Goal: Download file/media

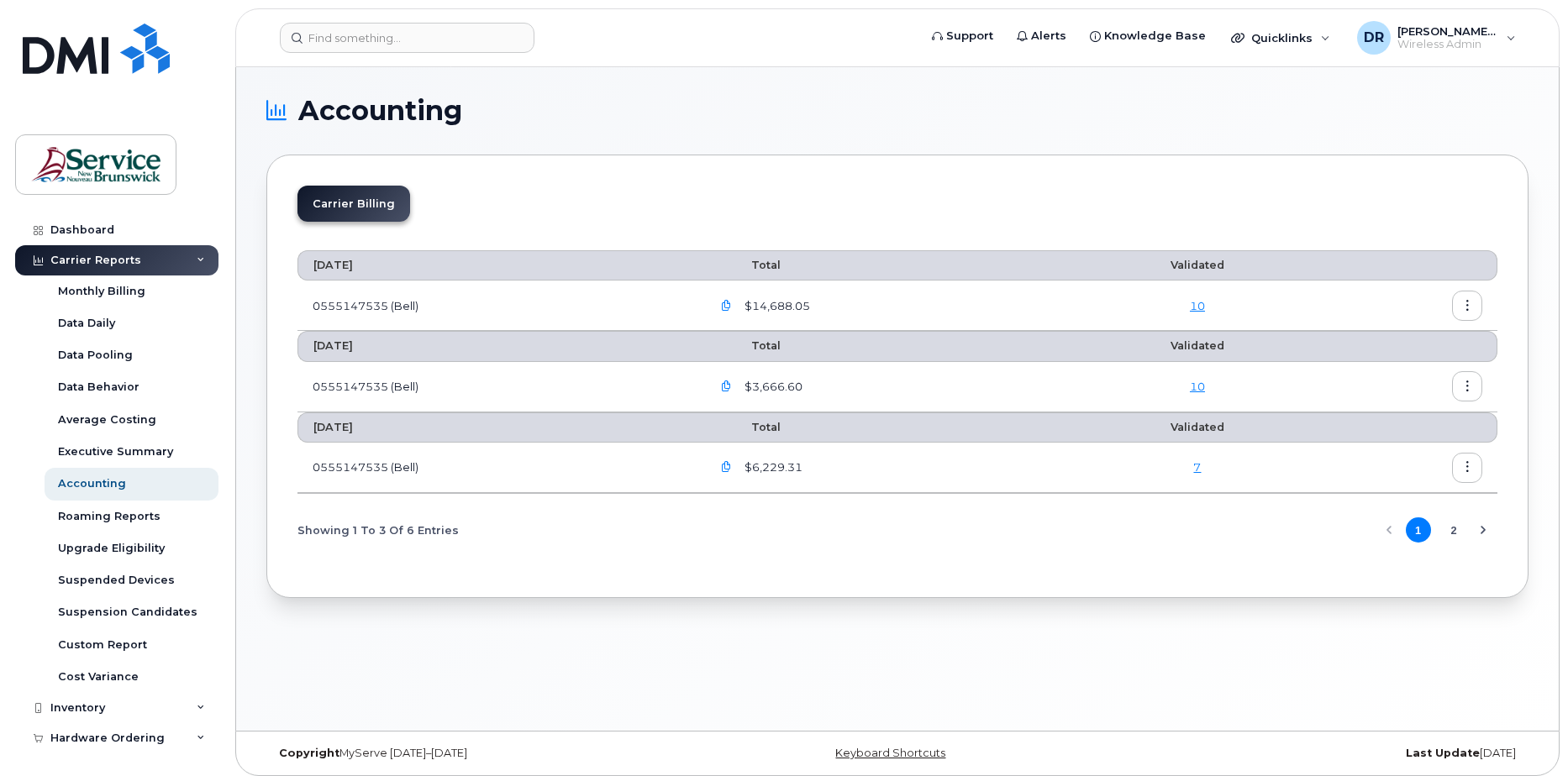
scroll to position [7, 0]
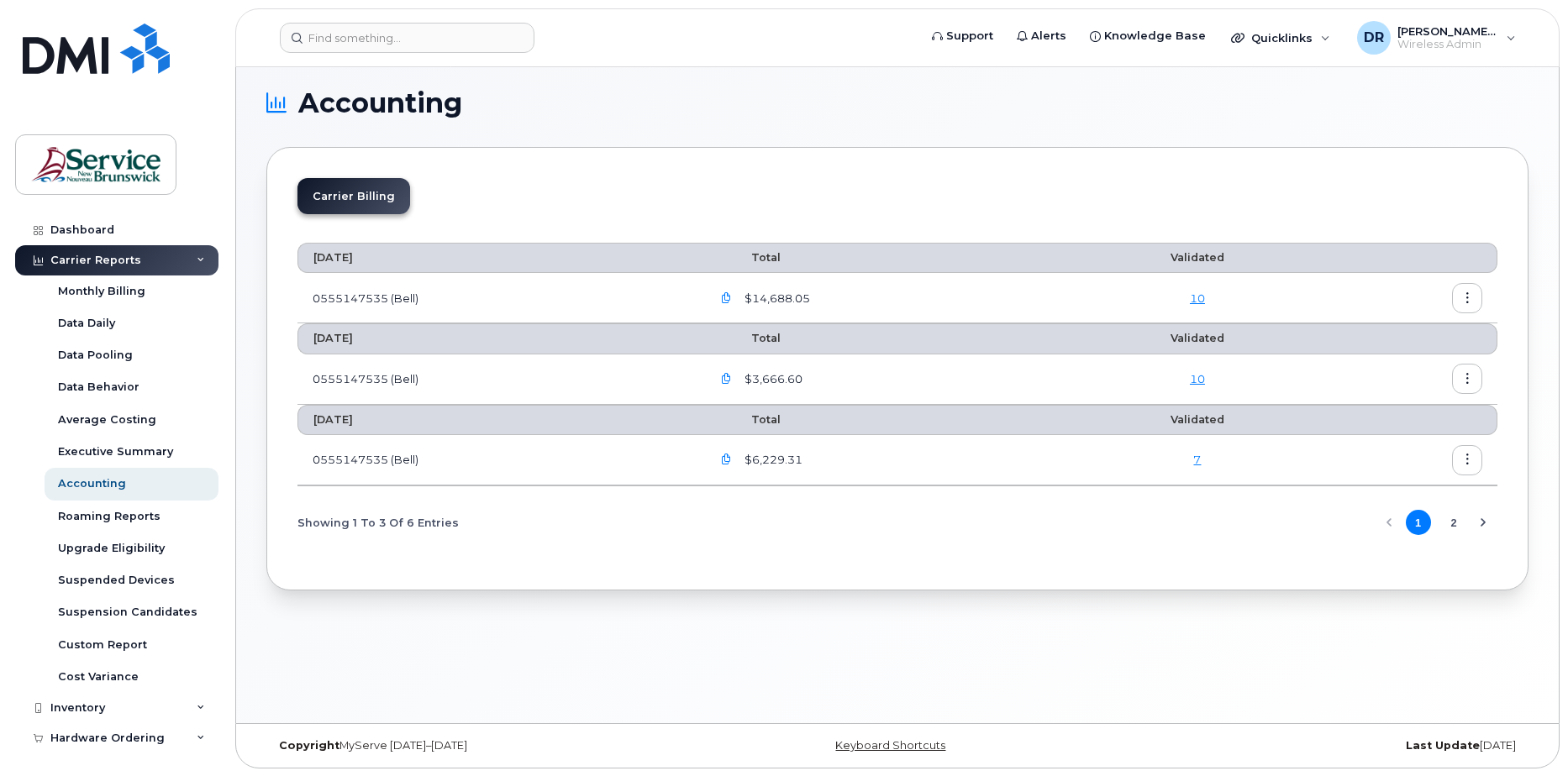
click at [723, 456] on button "button" at bounding box center [725, 459] width 30 height 30
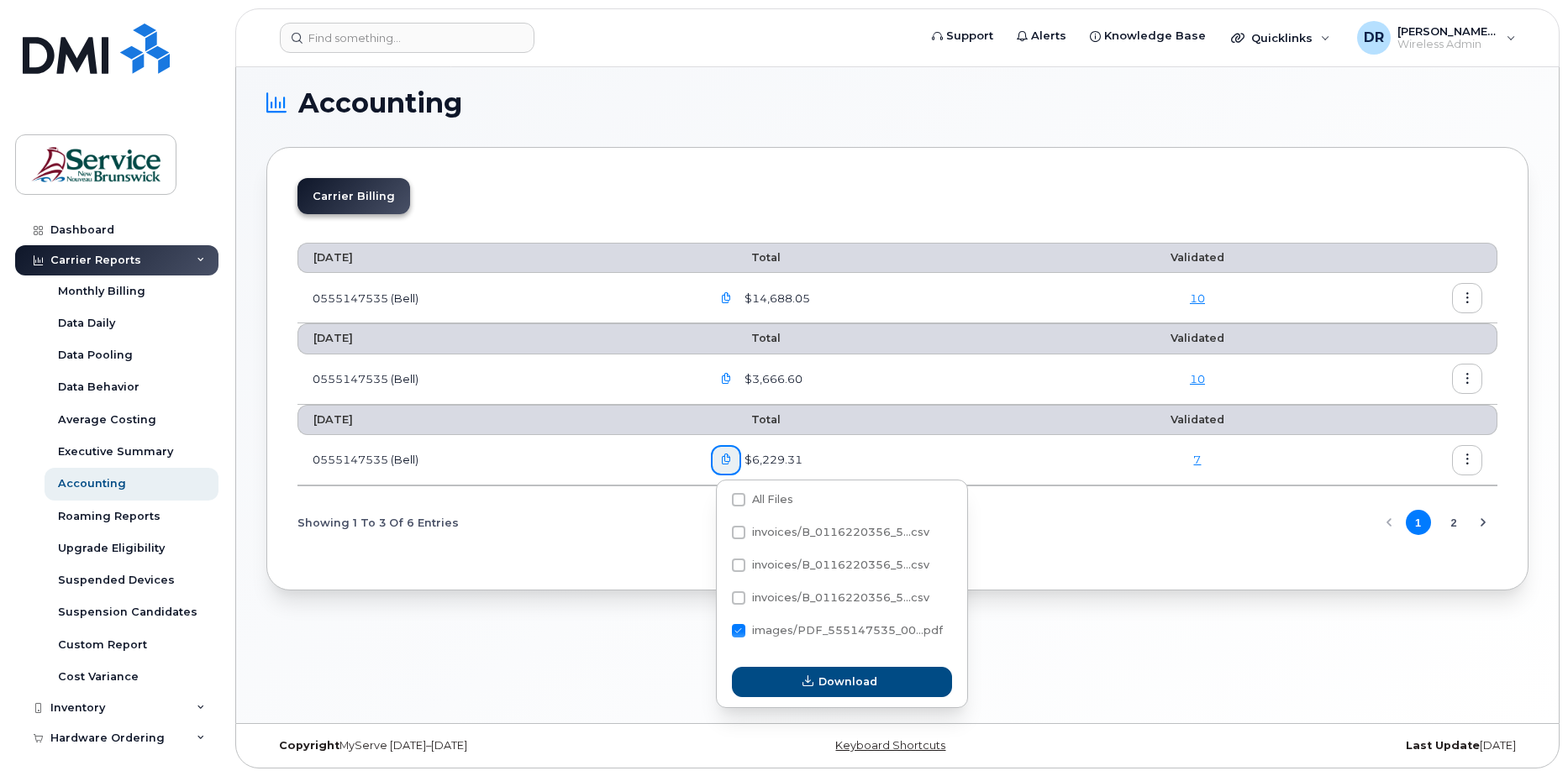
click at [1188, 552] on div "September 2025 Total Validated 0555147535 (Bell) $14,688.05 10 August 2025 Tota…" at bounding box center [897, 393] width 1200 height 331
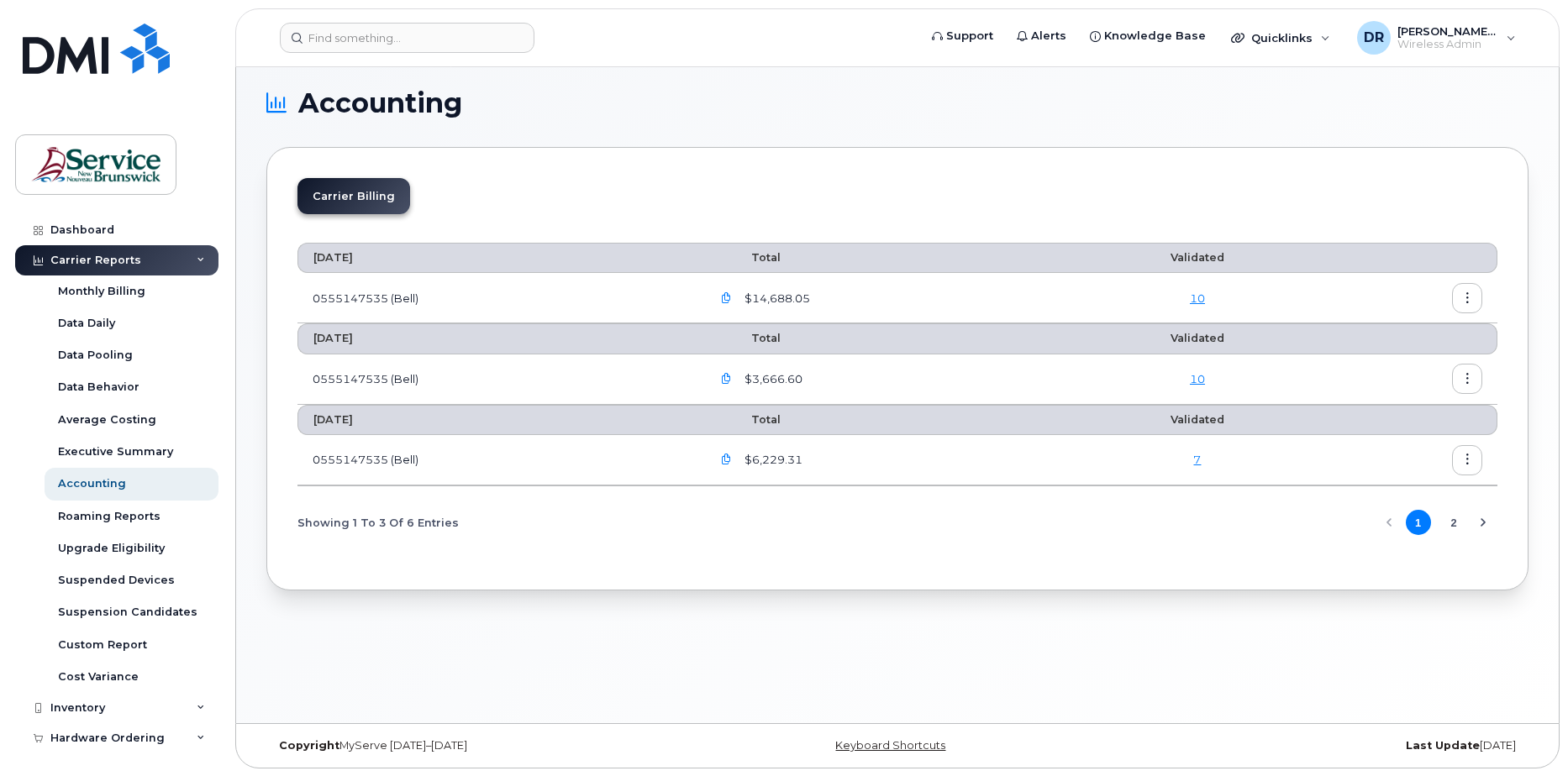
click at [1483, 464] on td at bounding box center [1409, 460] width 177 height 51
click at [1473, 459] on button "button" at bounding box center [1466, 459] width 30 height 30
click at [1197, 558] on div "September 2025 Total Validated 0555147535 (Bell) $14,688.05 10 August 2025 Tota…" at bounding box center [897, 393] width 1200 height 331
click at [732, 461] on icon "button" at bounding box center [726, 460] width 11 height 11
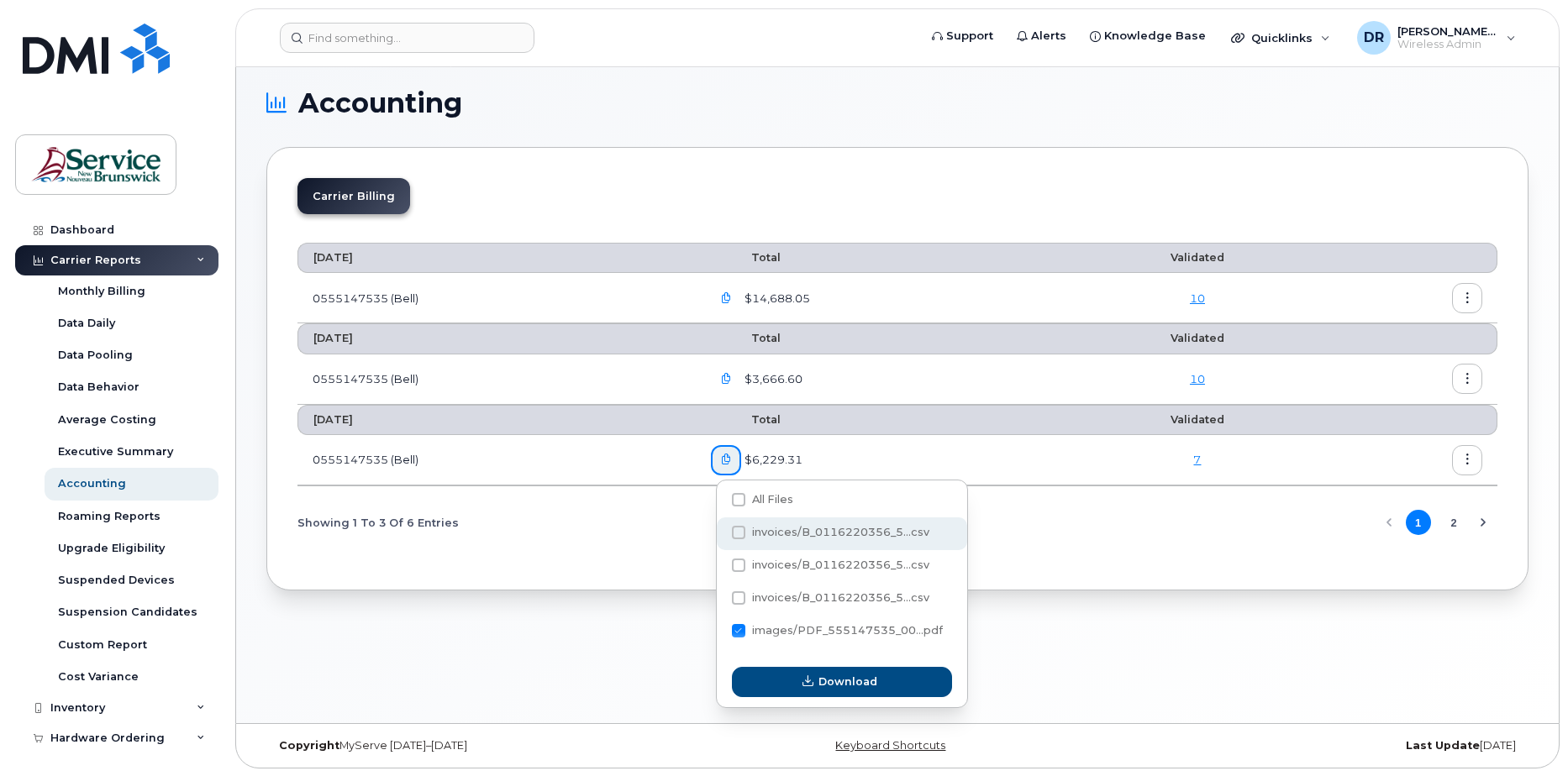
click at [765, 533] on span "invoices/B_0116220356_5...csv" at bounding box center [841, 533] width 177 height 13
click at [720, 533] on input "invoices/B_0116220356_5...csv" at bounding box center [715, 533] width 8 height 8
click at [759, 535] on span "invoices/B_0116220356_5...csv" at bounding box center [841, 533] width 177 height 13
click at [720, 535] on input "invoices/B_0116220356_5...csv" at bounding box center [715, 533] width 8 height 8
checkbox input "false"
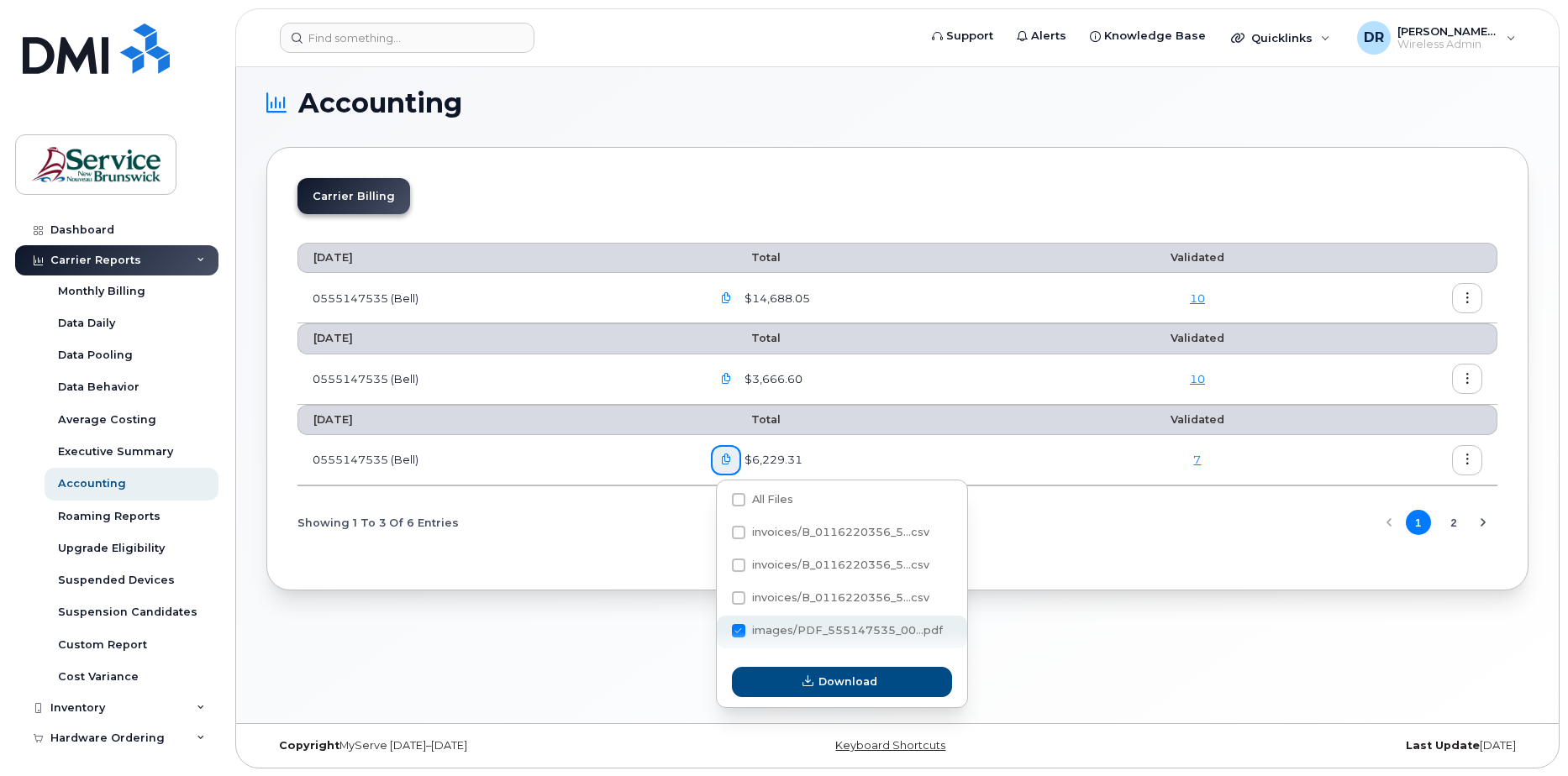
click at [777, 635] on span "images/PDF_555147535_00...pdf" at bounding box center [847, 630] width 191 height 13
click at [720, 635] on input "images/PDF_555147535_00...pdf" at bounding box center [715, 631] width 8 height 8
checkbox input "false"
click at [747, 524] on div "invoices/B_0116220356_5...csv" at bounding box center [842, 534] width 250 height 33
checkbox input "true"
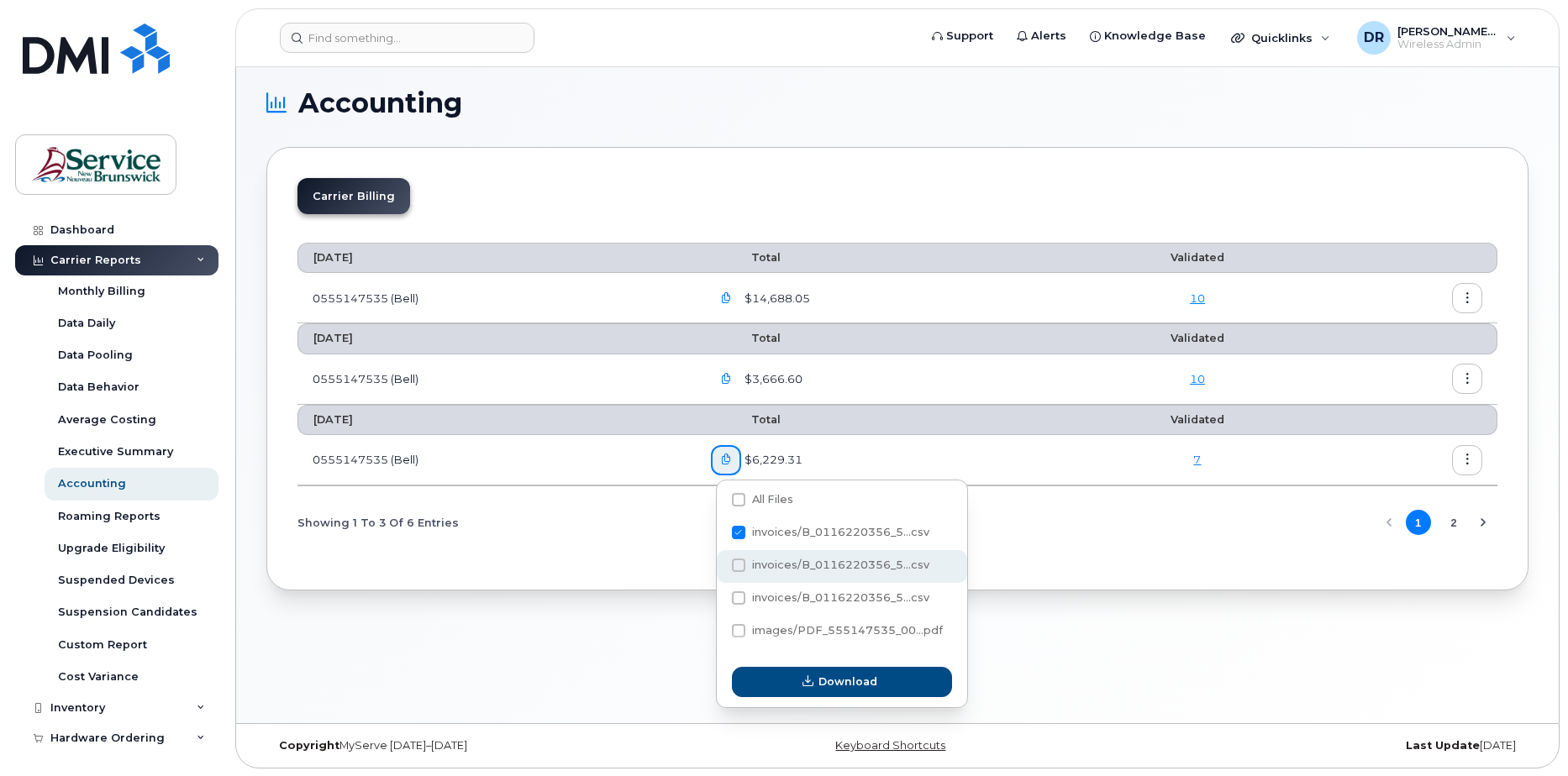
scroll to position [0, 0]
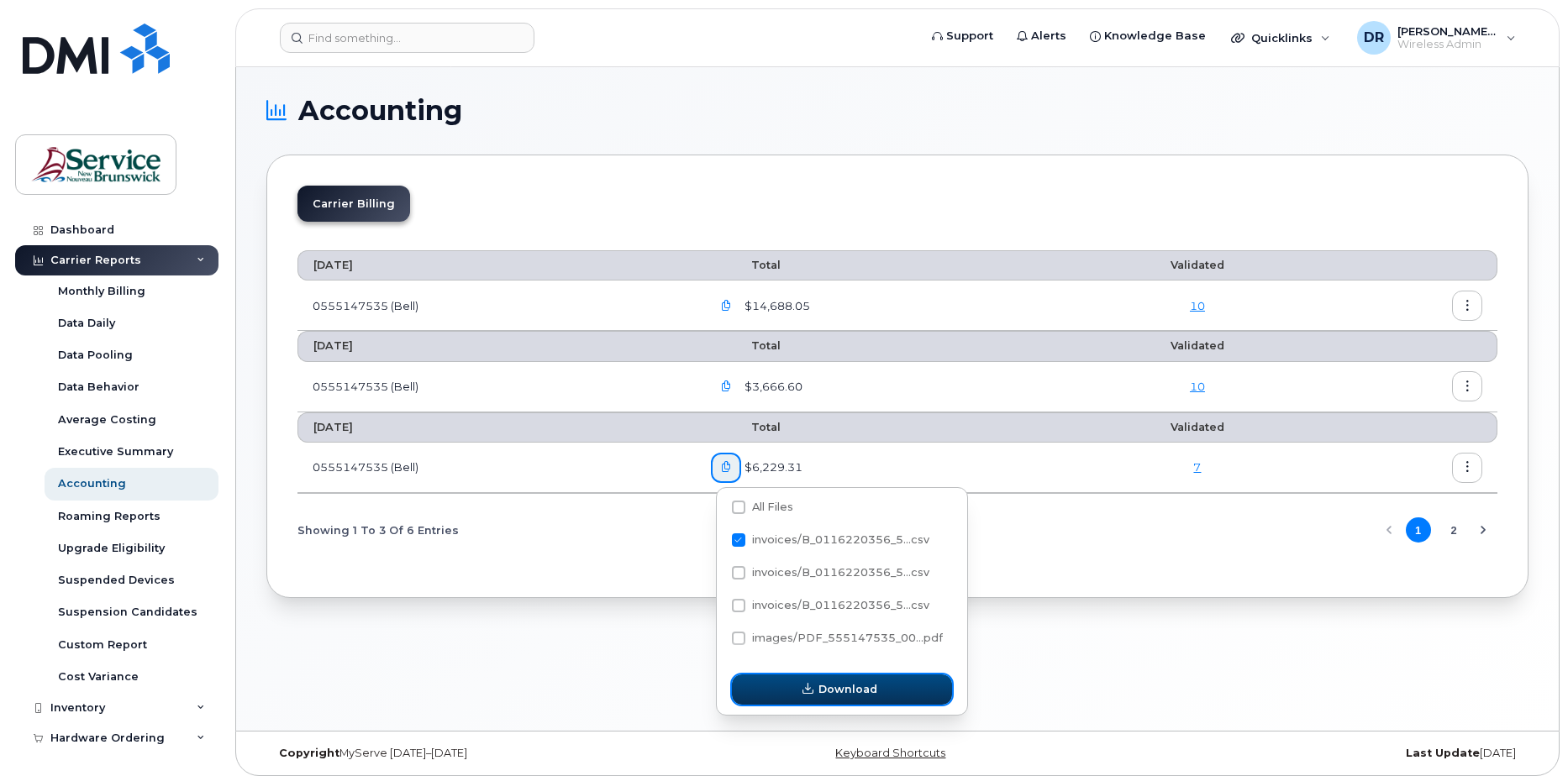
click at [816, 682] on span "button" at bounding box center [808, 690] width 16 height 16
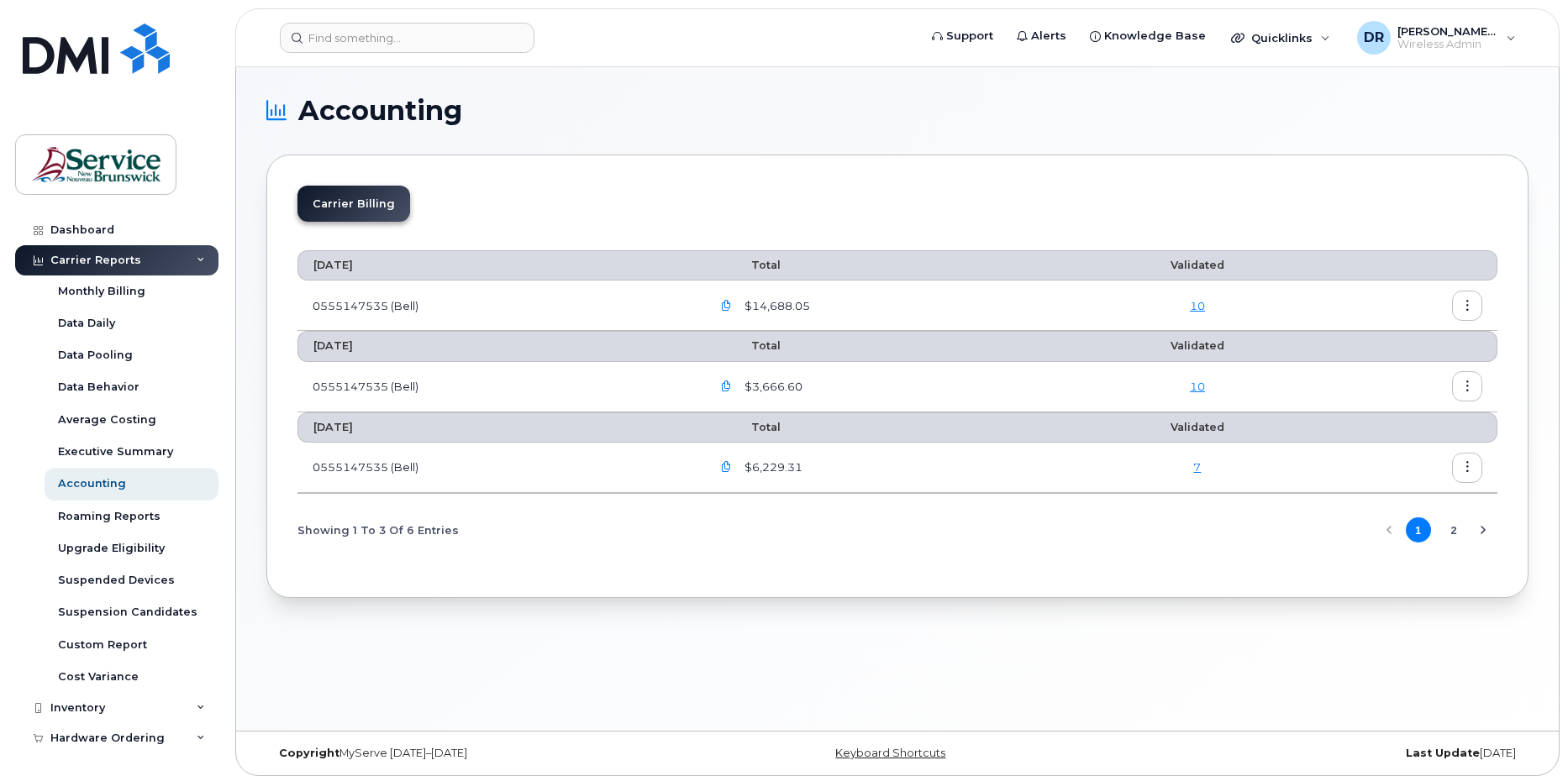
drag, startPoint x: 729, startPoint y: 458, endPoint x: 739, endPoint y: 459, distance: 10.0
click at [729, 458] on button "button" at bounding box center [725, 468] width 30 height 30
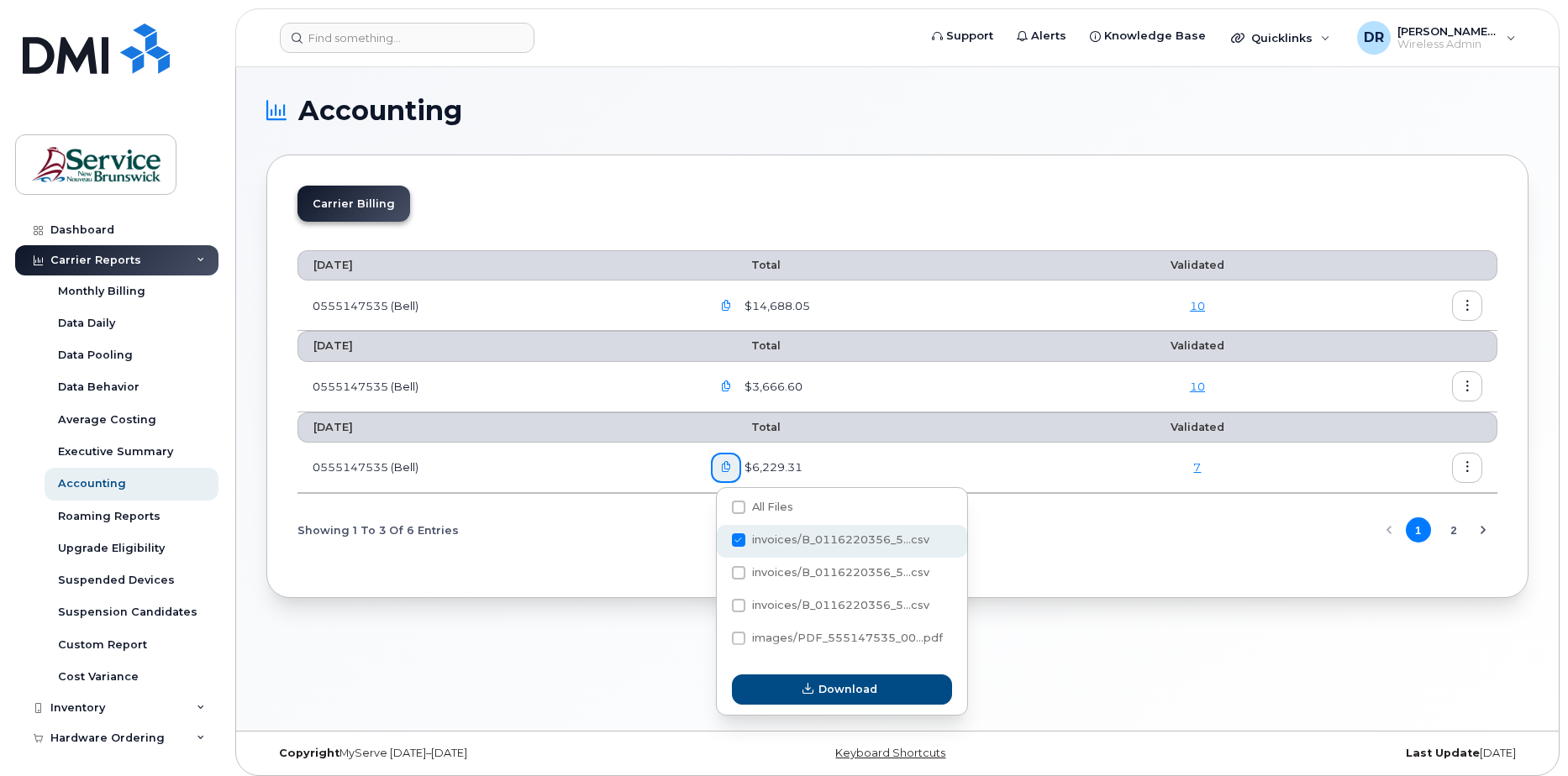
click at [741, 535] on span at bounding box center [738, 540] width 14 height 14
click at [720, 537] on input "invoices/B_0116220356_5...csv" at bounding box center [715, 541] width 8 height 8
checkbox input "false"
click at [737, 566] on span at bounding box center [738, 573] width 14 height 14
click at [720, 570] on input "invoices/B_0116220356_5...csv" at bounding box center [715, 573] width 8 height 8
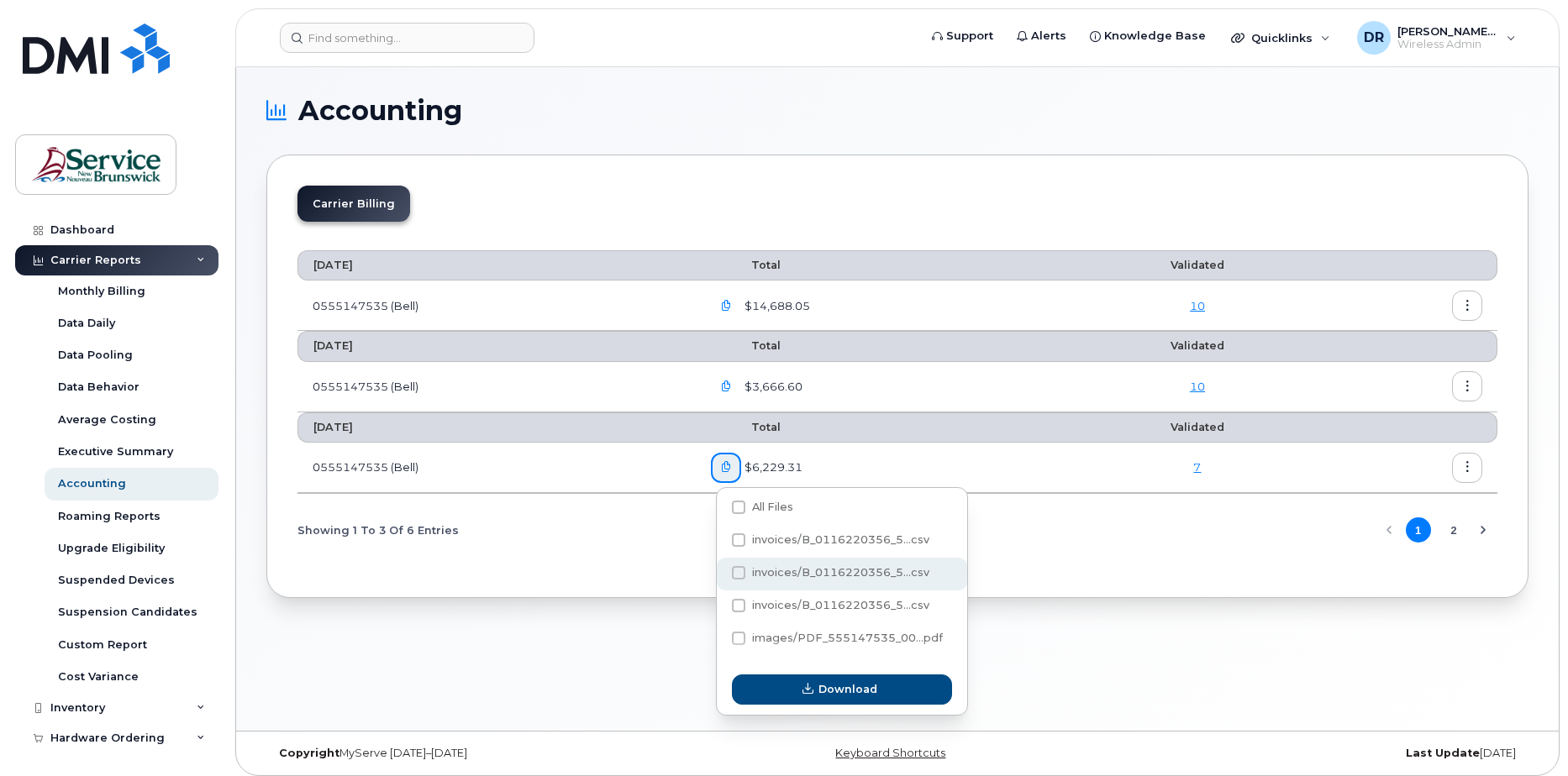
checkbox input "true"
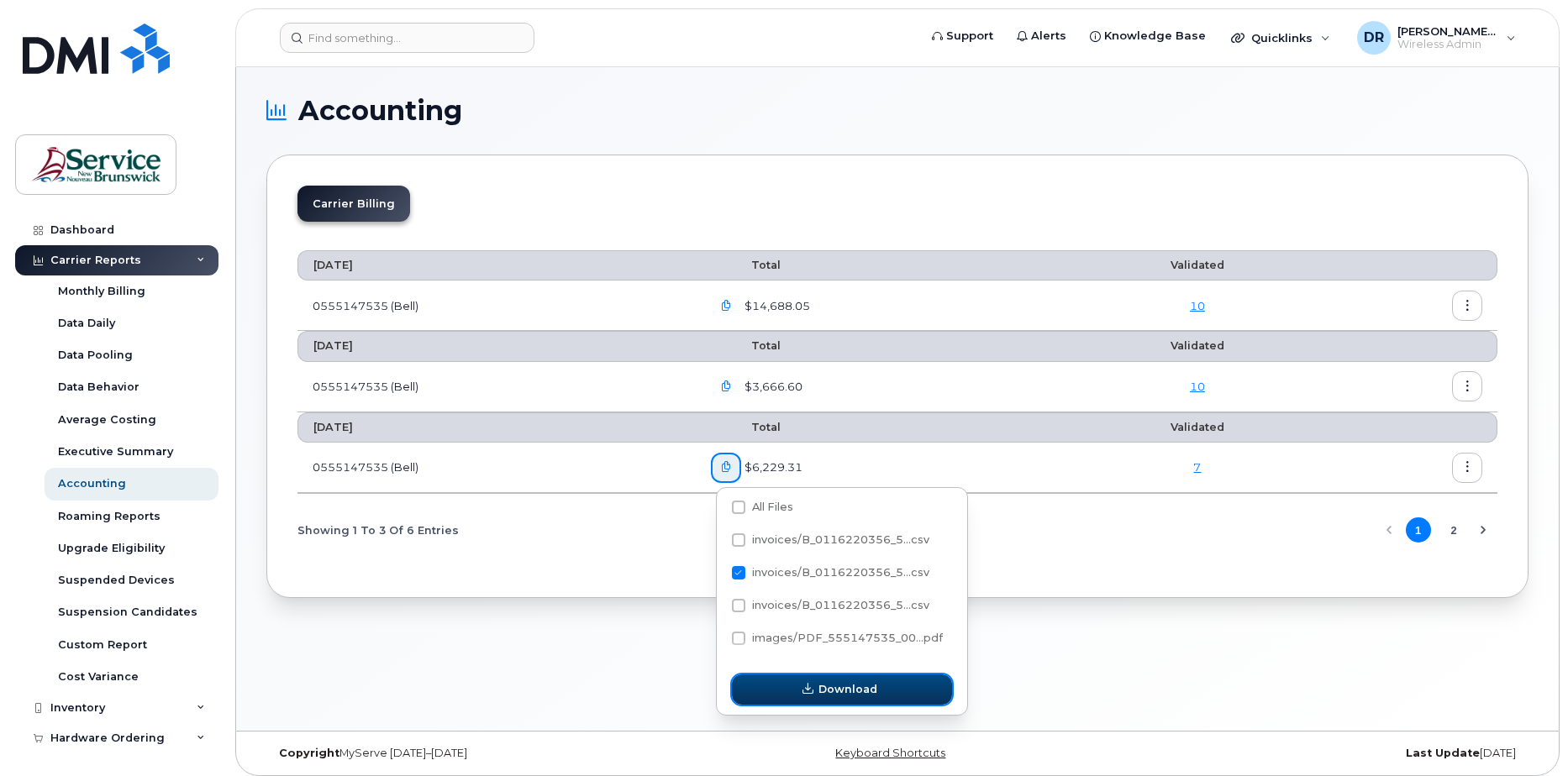
click at [831, 678] on button "Download" at bounding box center [841, 689] width 220 height 30
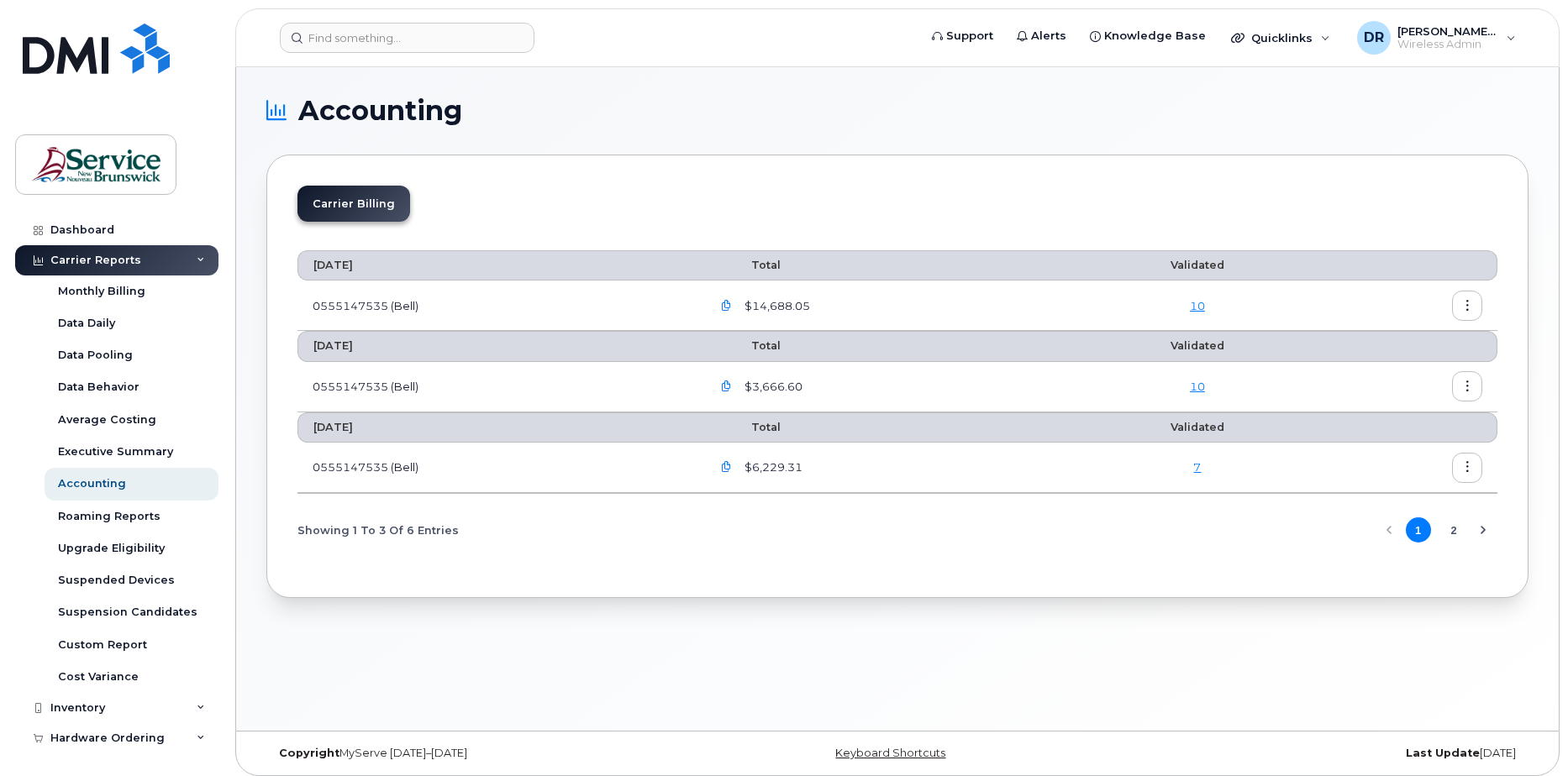
click at [732, 471] on icon "button" at bounding box center [726, 468] width 11 height 11
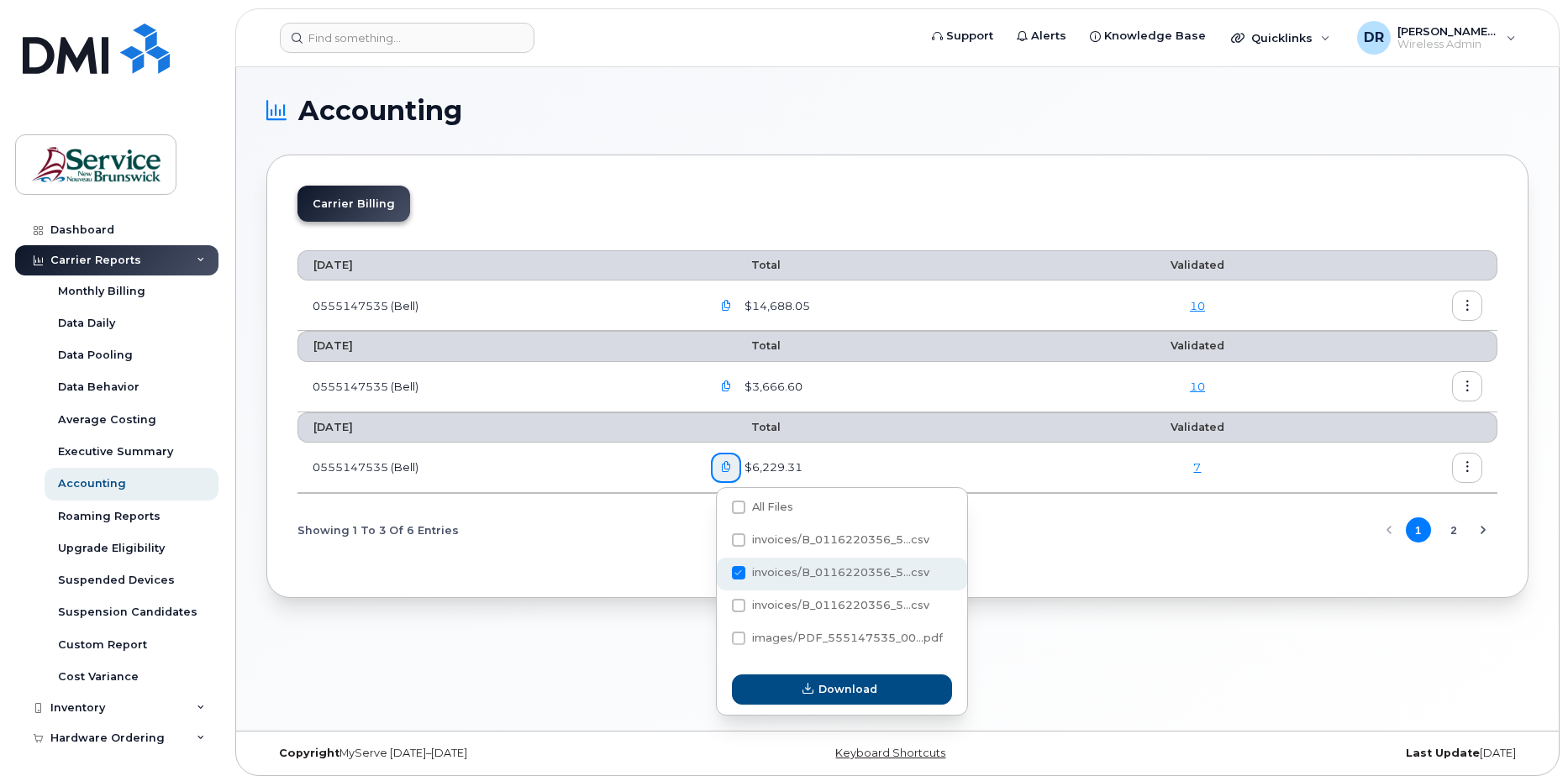
click at [740, 580] on span "invoices/B_0116220356_5...csv" at bounding box center [830, 576] width 197 height 13
checkbox input "false"
click at [734, 606] on span at bounding box center [738, 605] width 14 height 14
click at [720, 606] on input "invoices/B_0116220356_5...csv" at bounding box center [715, 606] width 8 height 8
checkbox input "true"
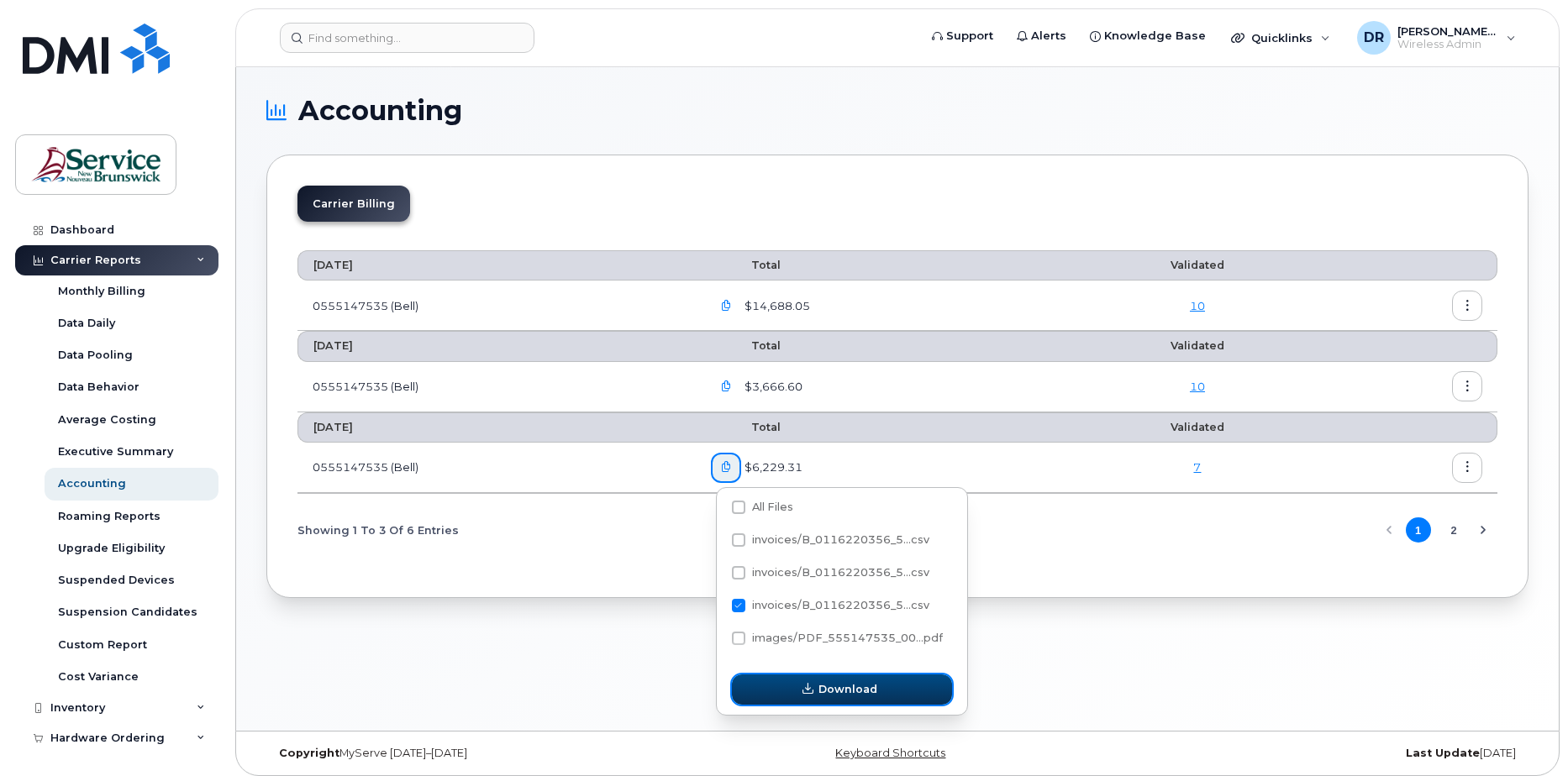
click at [824, 685] on span "Download" at bounding box center [847, 690] width 59 height 16
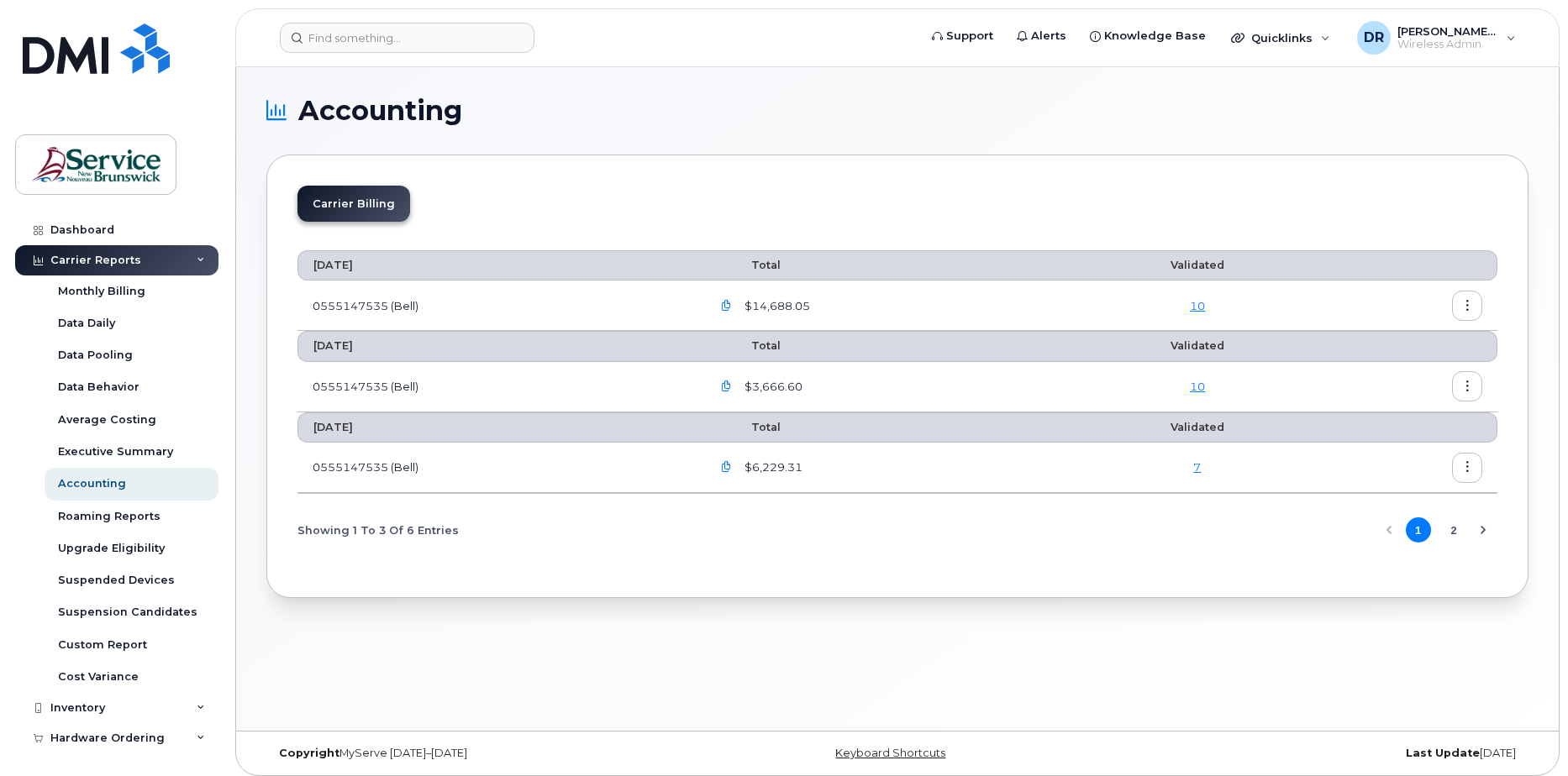
click at [371, 464] on td "0555147535 (Bell)" at bounding box center [496, 468] width 398 height 51
click at [108, 290] on div "Monthly Billing" at bounding box center [101, 291] width 88 height 15
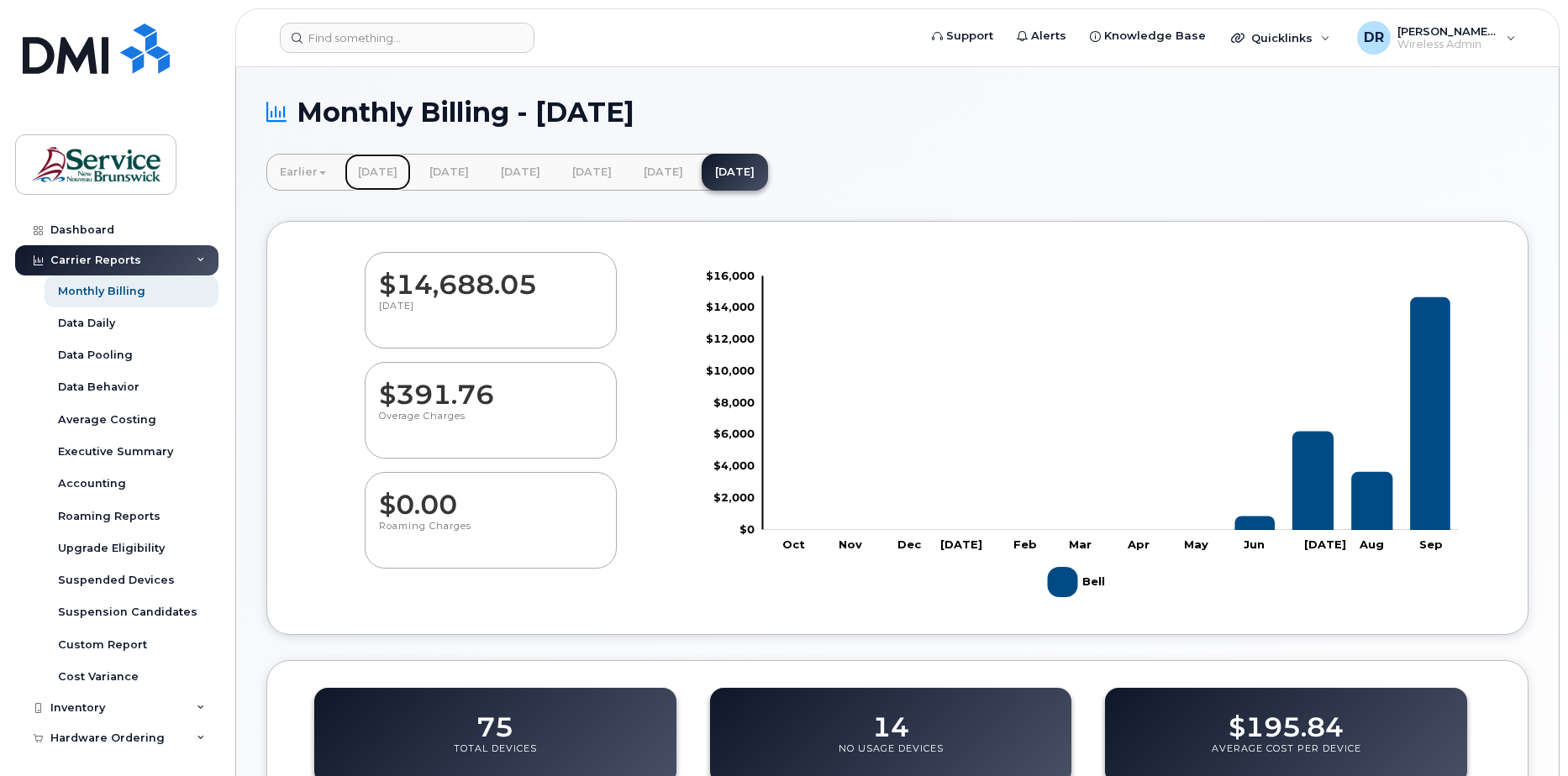
click at [411, 164] on link "[DATE]" at bounding box center [377, 172] width 66 height 37
click at [625, 175] on link "[DATE]" at bounding box center [591, 172] width 66 height 37
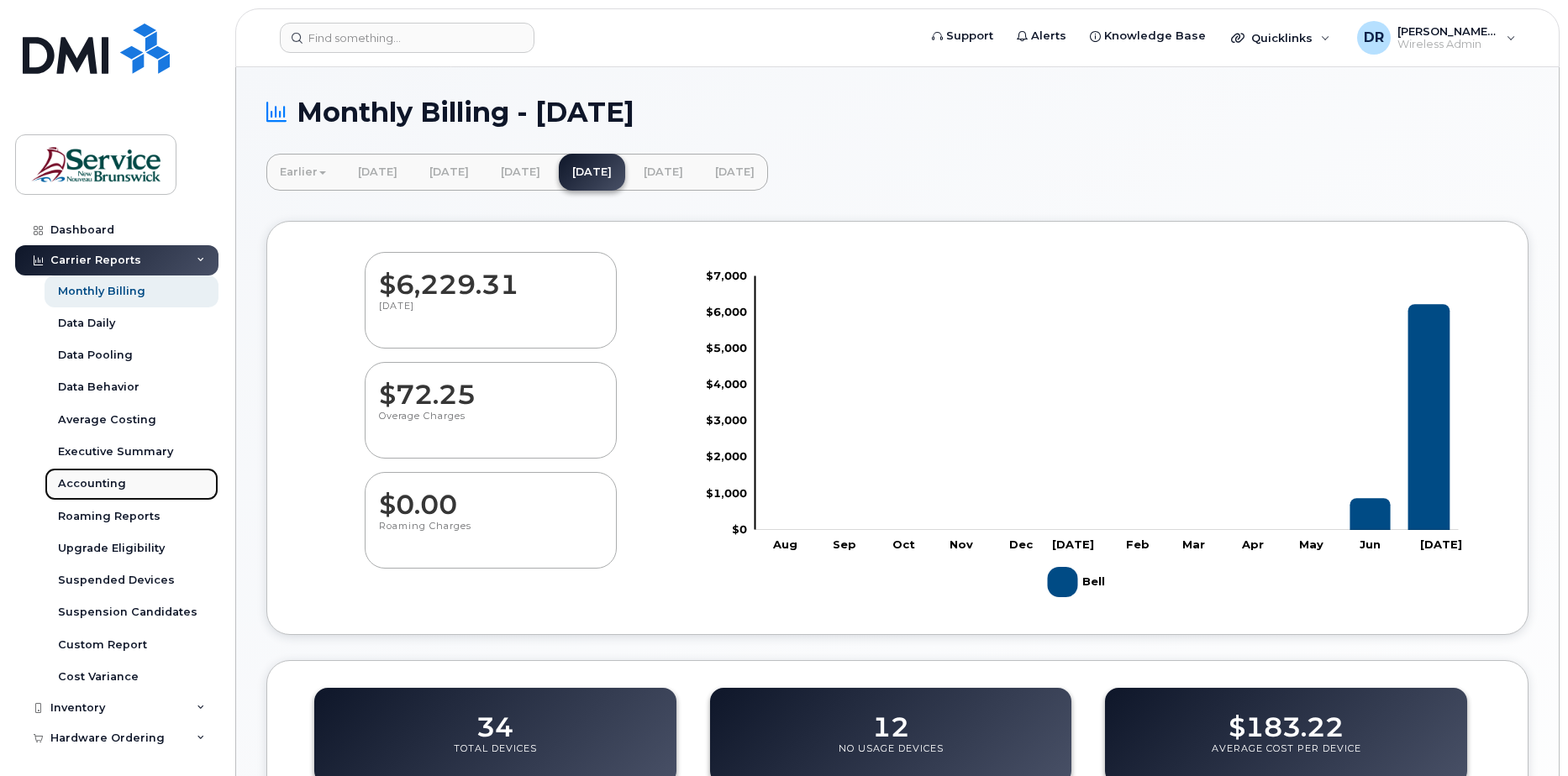
click at [148, 470] on link "Accounting" at bounding box center [131, 484] width 174 height 32
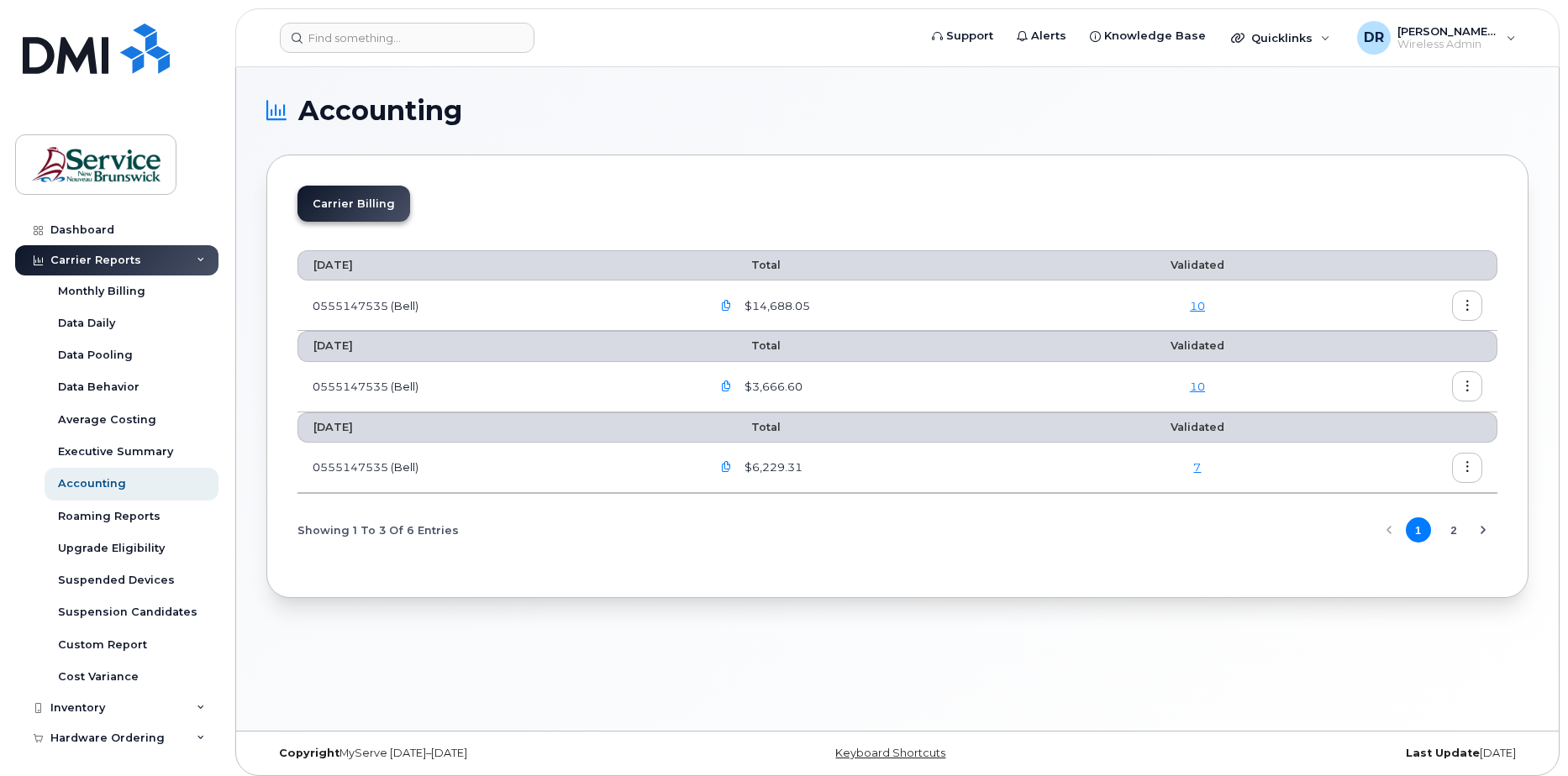
click at [727, 459] on button "button" at bounding box center [725, 468] width 30 height 30
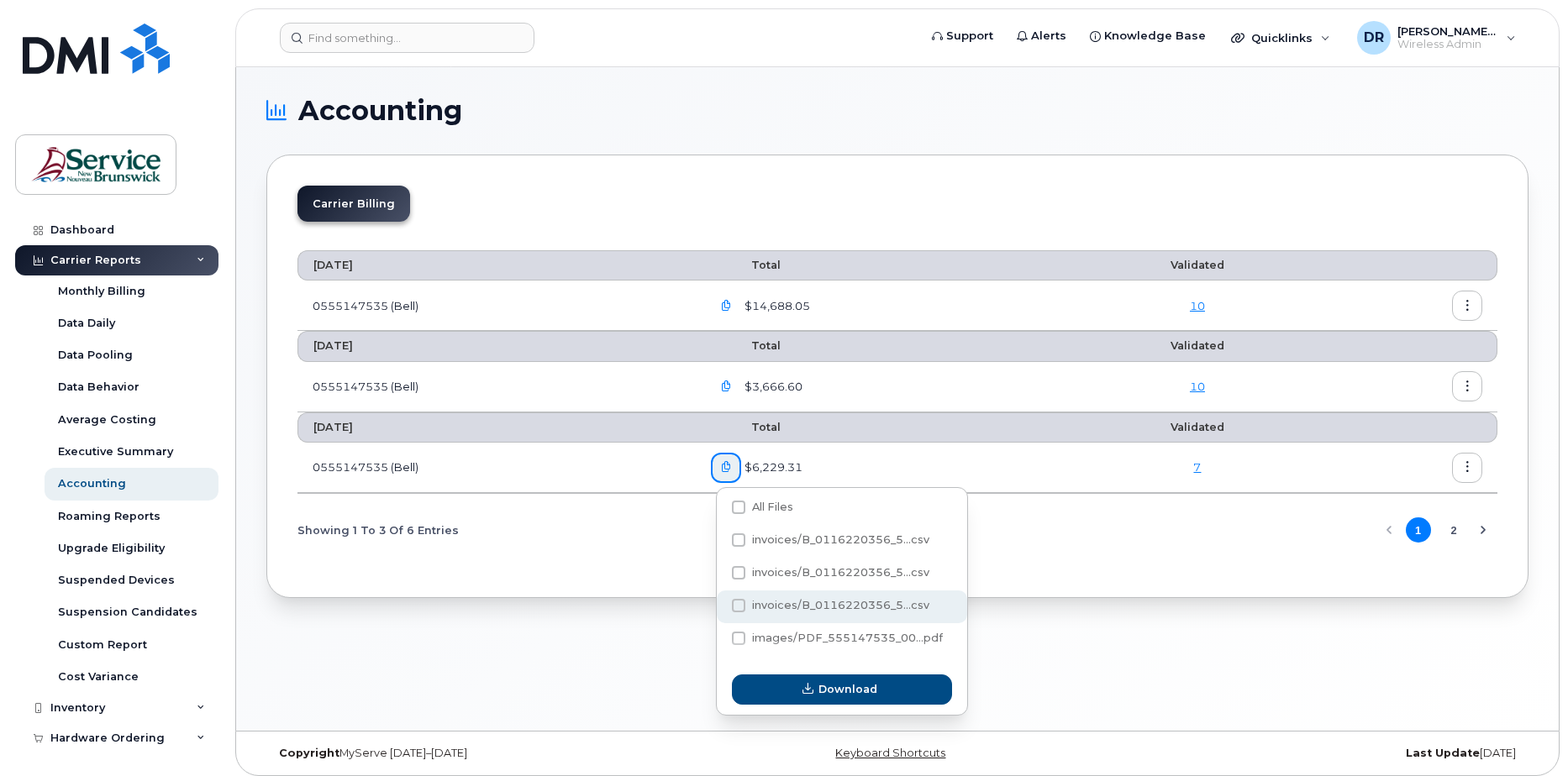
click at [737, 610] on span at bounding box center [738, 605] width 14 height 14
click at [720, 610] on input "invoices/B_0116220356_5...csv" at bounding box center [715, 606] width 8 height 8
checkbox input "true"
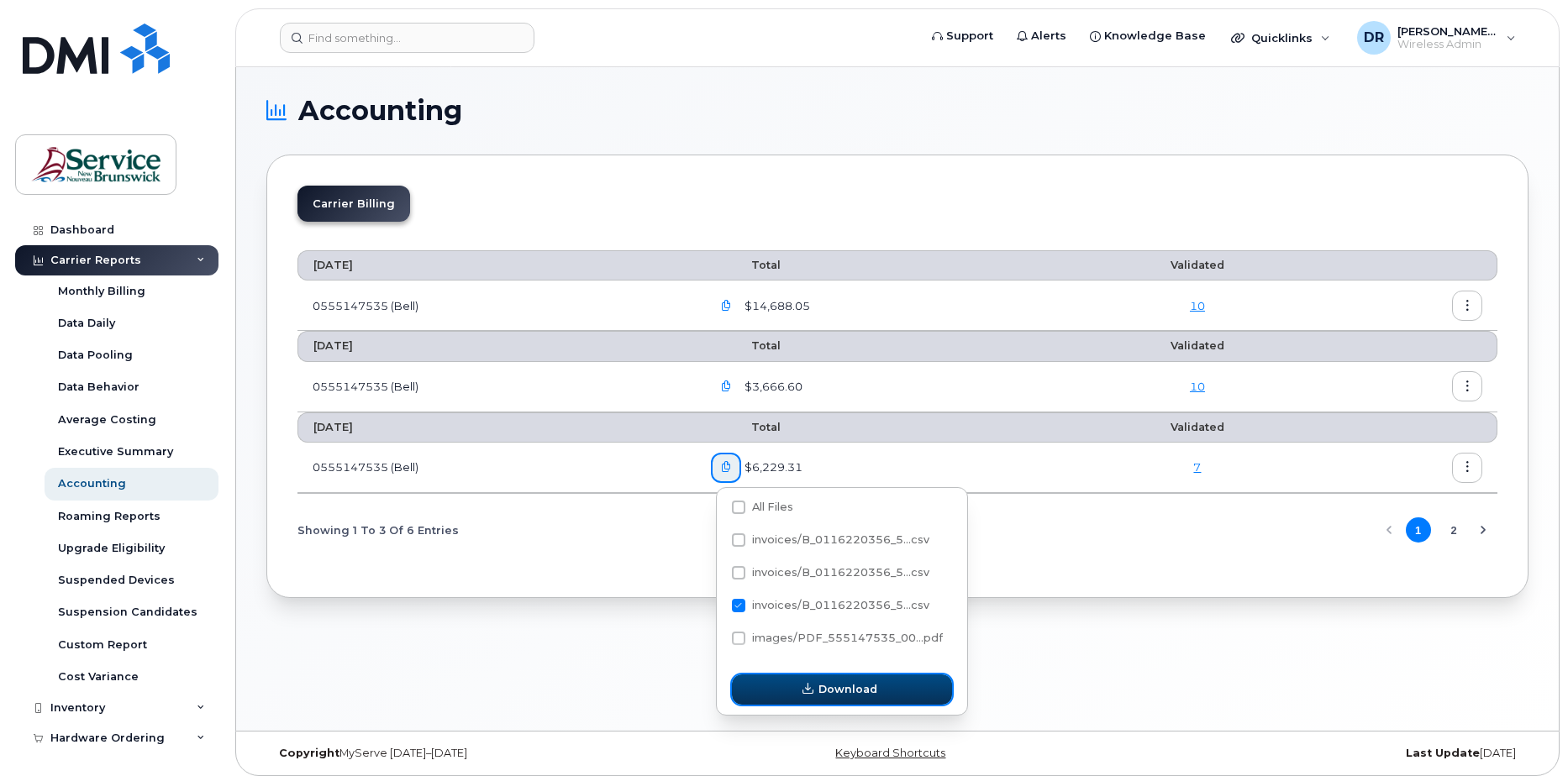
click at [908, 693] on button "Download" at bounding box center [841, 689] width 220 height 30
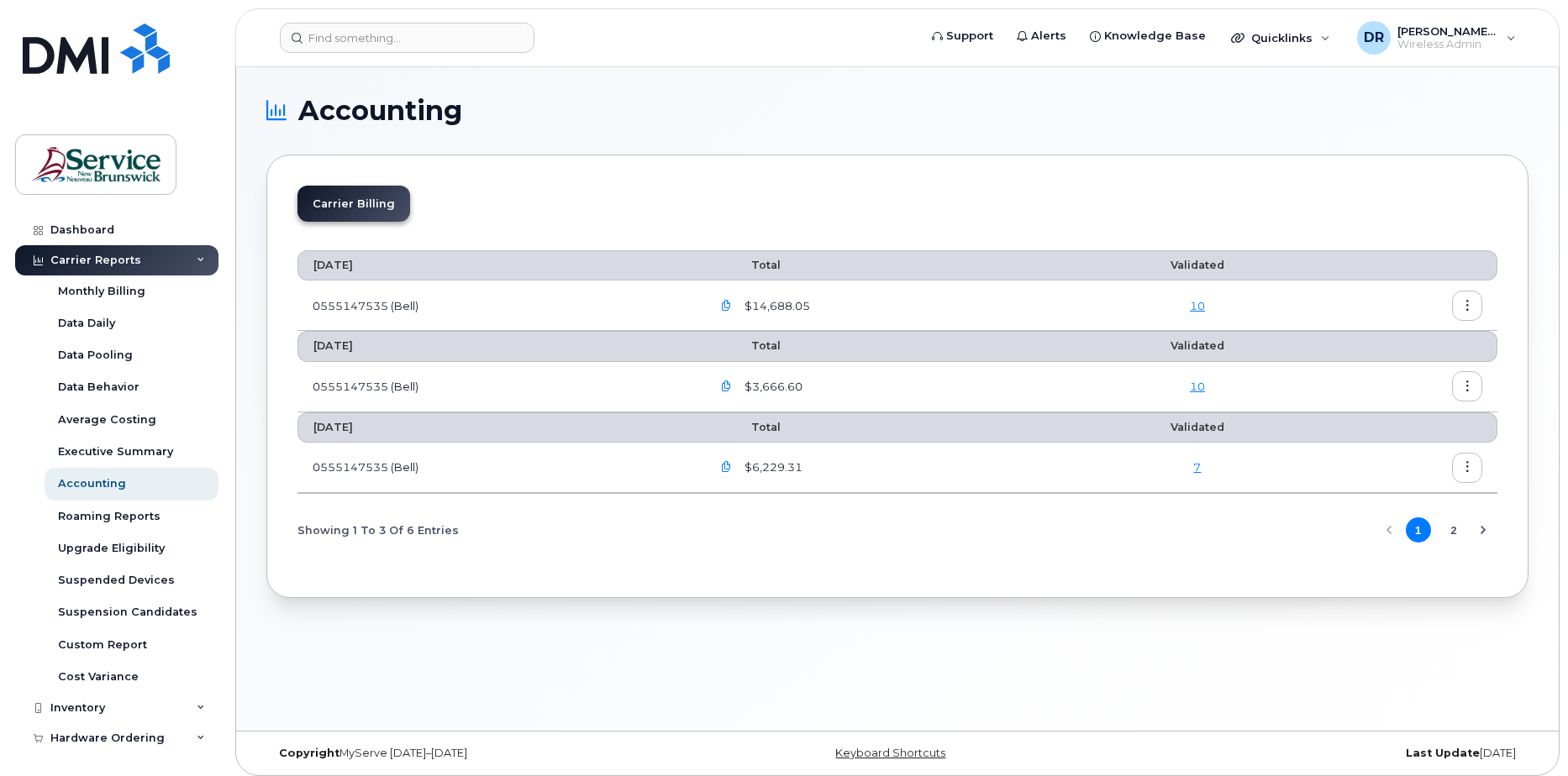
click at [1262, 735] on div "Copyright MyServe 2011–2025 Keyboard Shortcuts Last Update 18 days ago" at bounding box center [897, 753] width 1322 height 43
click at [1281, 695] on div "Accounting Carrier Billing September 2025 Total Validated 0555147535 (Bell) $14…" at bounding box center [897, 399] width 1322 height 664
click at [161, 457] on div "Executive Summary" at bounding box center [115, 451] width 115 height 15
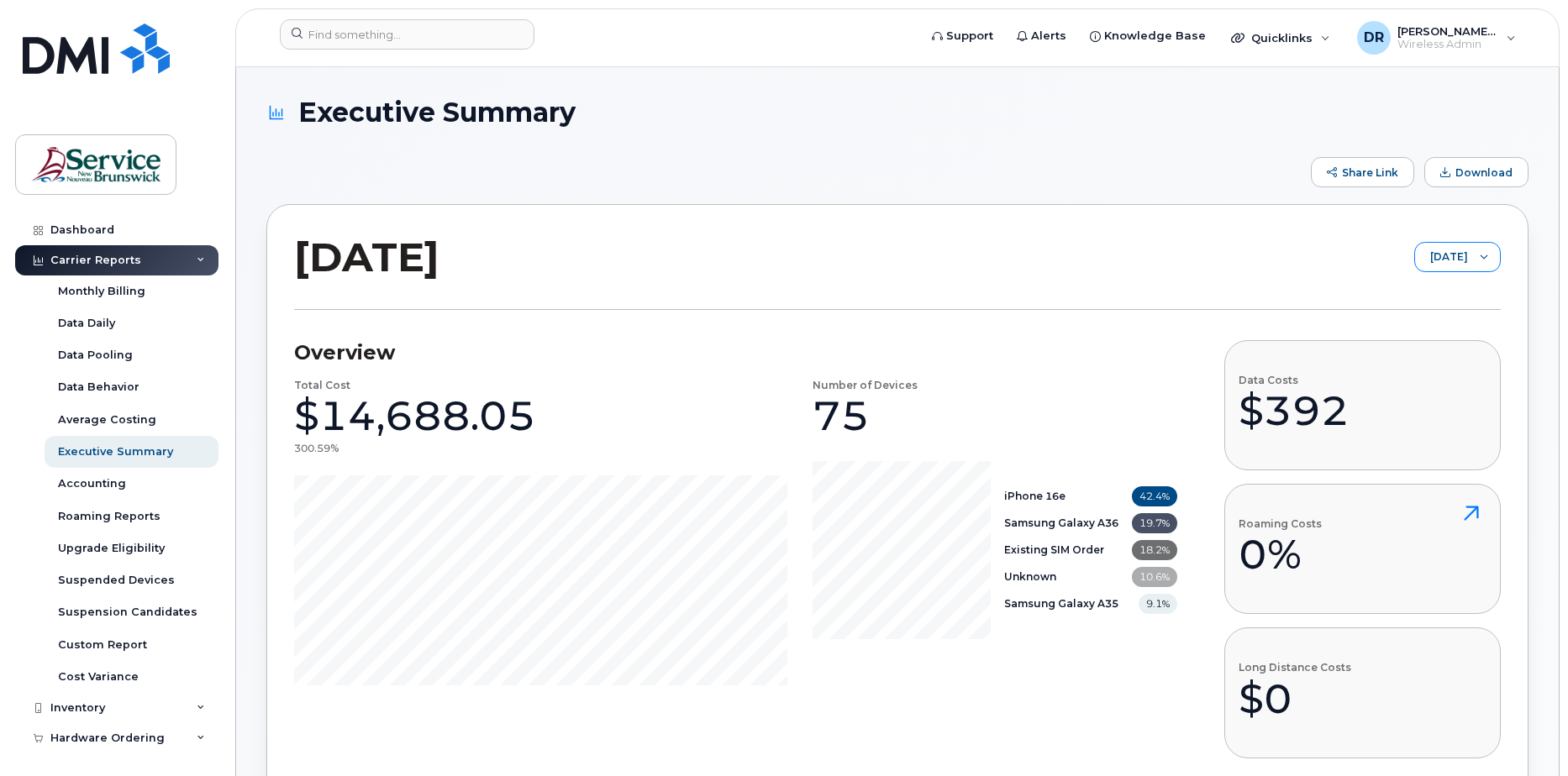
click at [1450, 255] on span "[DATE]" at bounding box center [1441, 258] width 53 height 30
click at [1438, 361] on li "[DATE]" at bounding box center [1434, 352] width 134 height 30
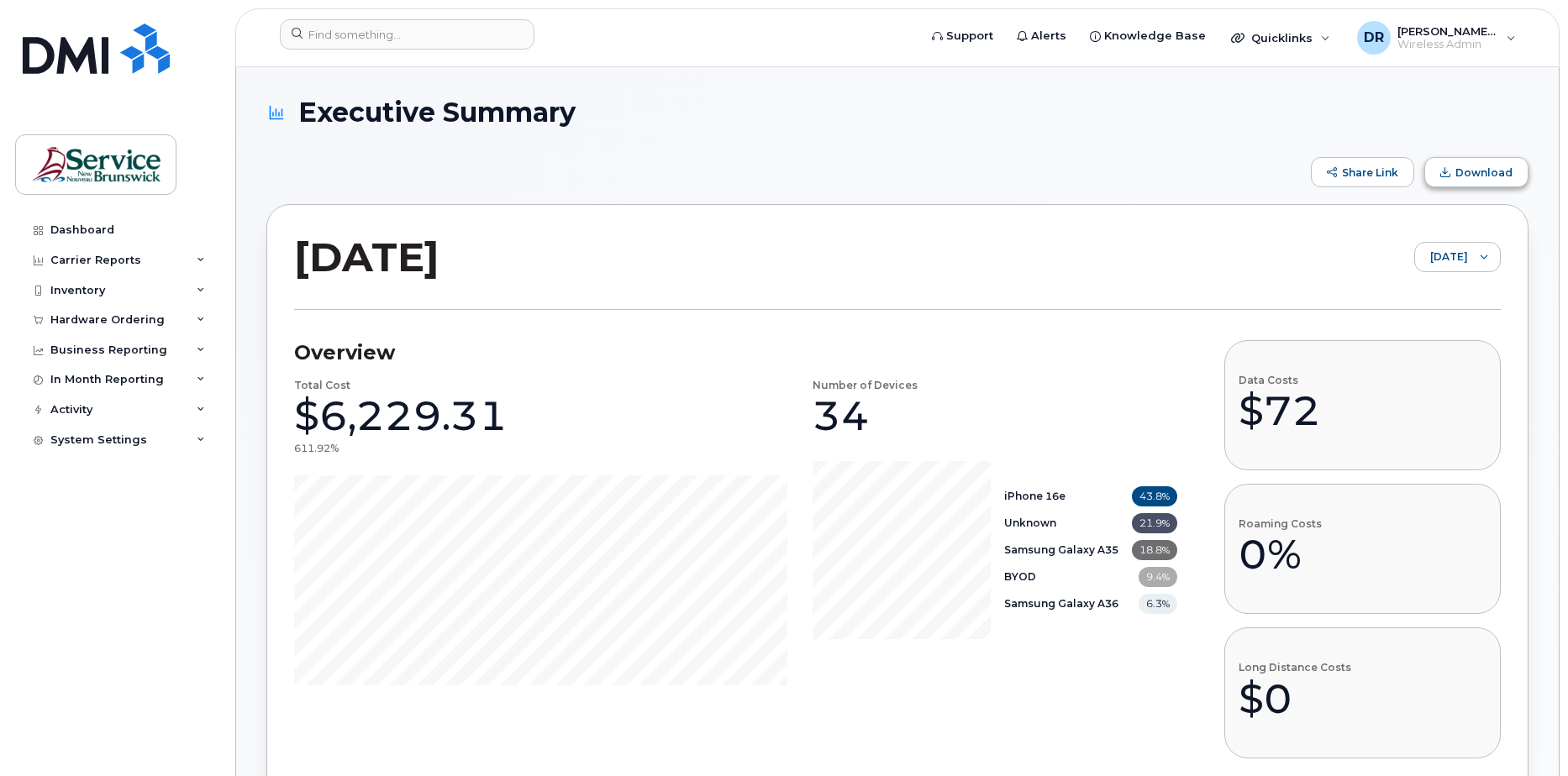
click at [1477, 175] on span "Download" at bounding box center [1483, 173] width 57 height 13
